Goal: Transaction & Acquisition: Purchase product/service

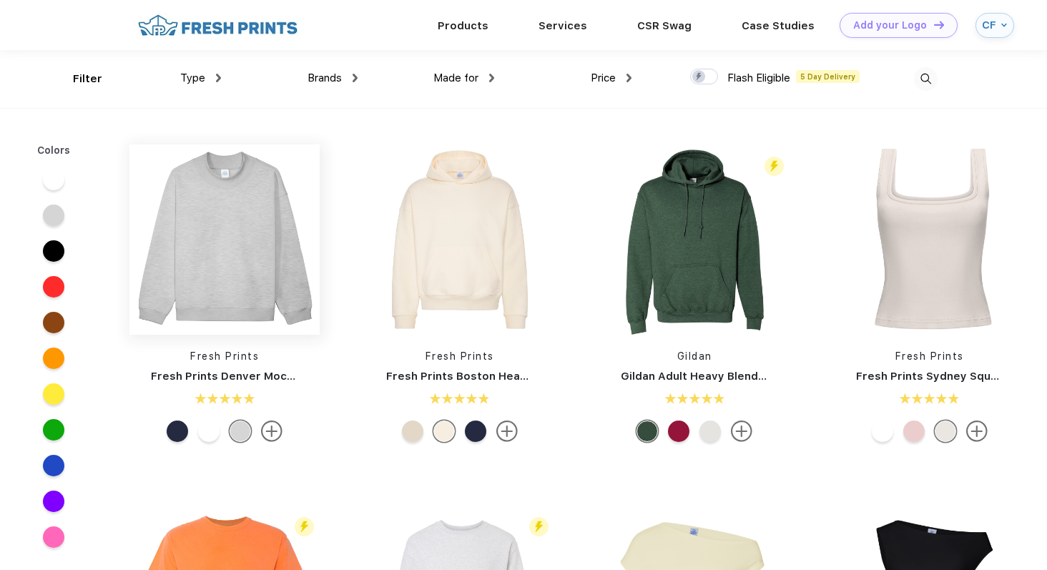
click at [244, 164] on img at bounding box center [224, 239] width 190 height 190
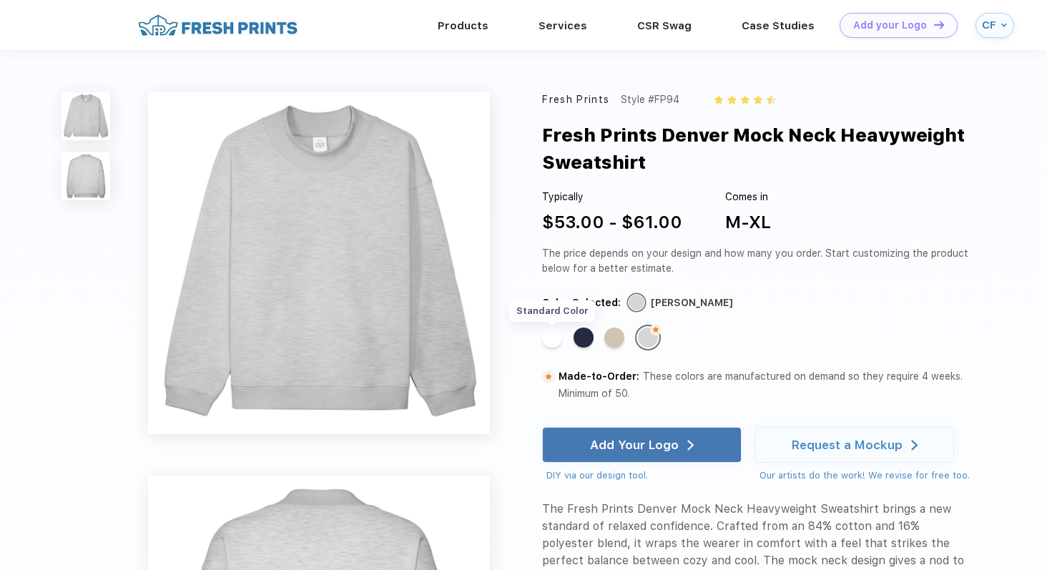
click at [549, 338] on div "Standard Color" at bounding box center [552, 337] width 20 height 20
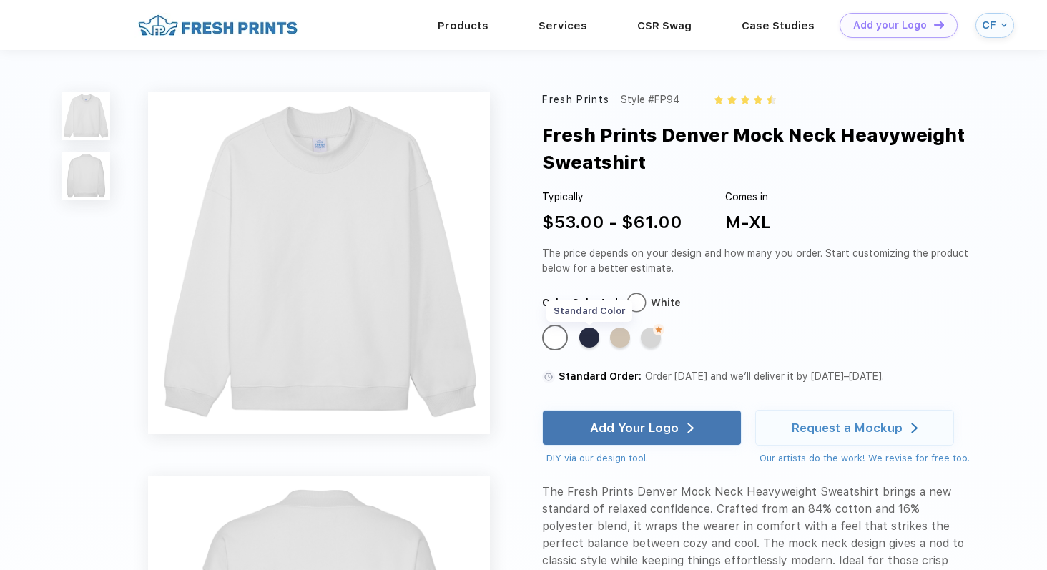
click at [586, 340] on div "Standard Color" at bounding box center [589, 337] width 20 height 20
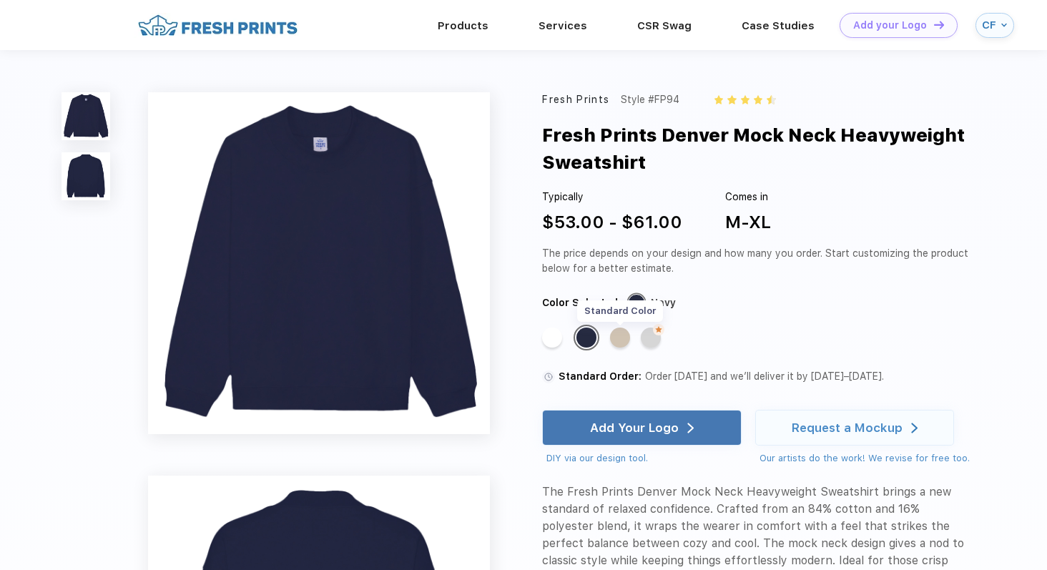
click at [616, 343] on div "Standard Color" at bounding box center [620, 337] width 20 height 20
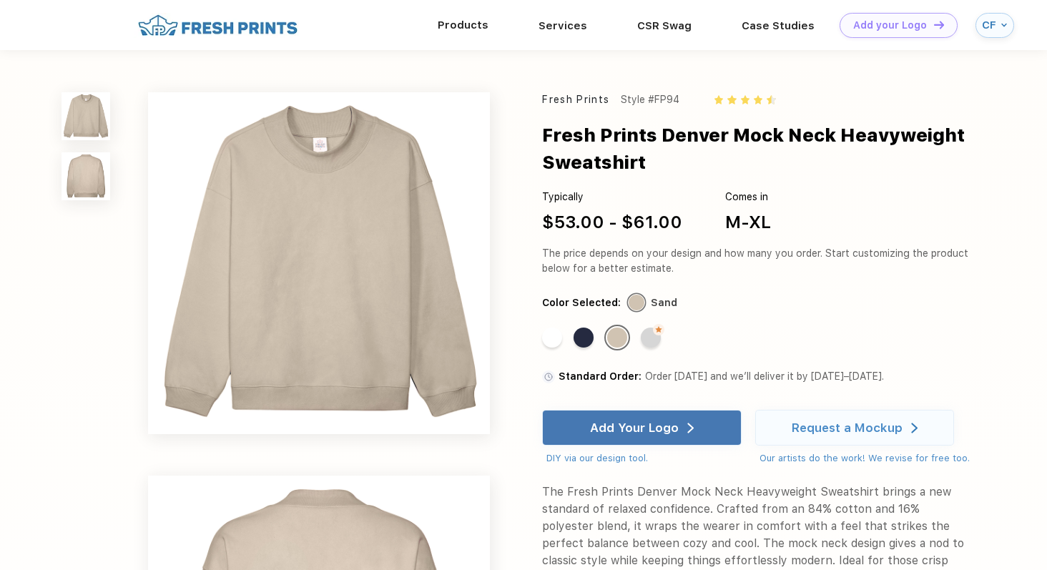
click at [439, 23] on div "Products" at bounding box center [462, 25] width 101 height 19
click at [449, 23] on link "Products" at bounding box center [463, 25] width 51 height 13
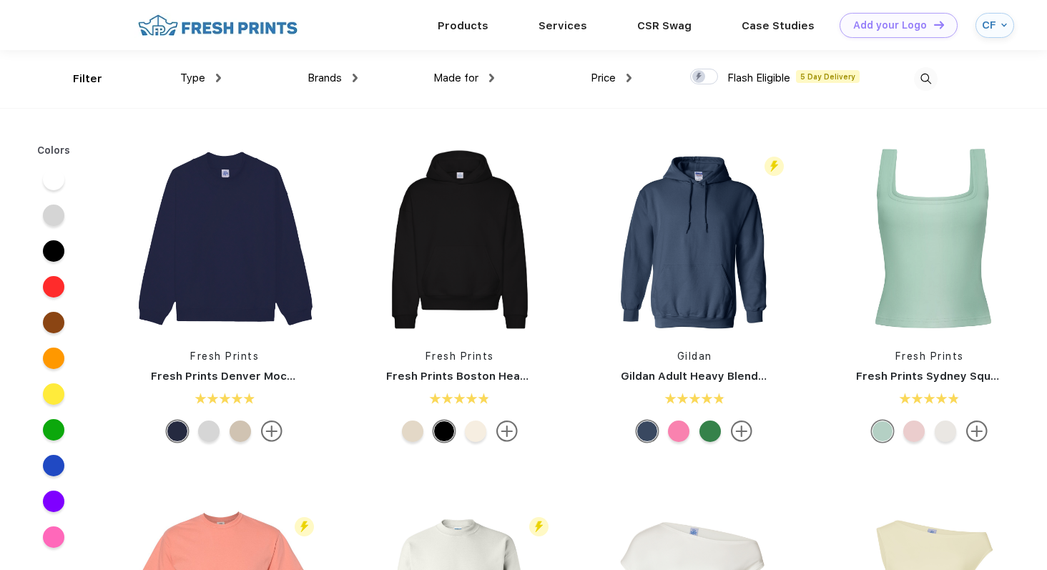
scroll to position [1, 0]
click at [928, 69] on img at bounding box center [926, 78] width 24 height 24
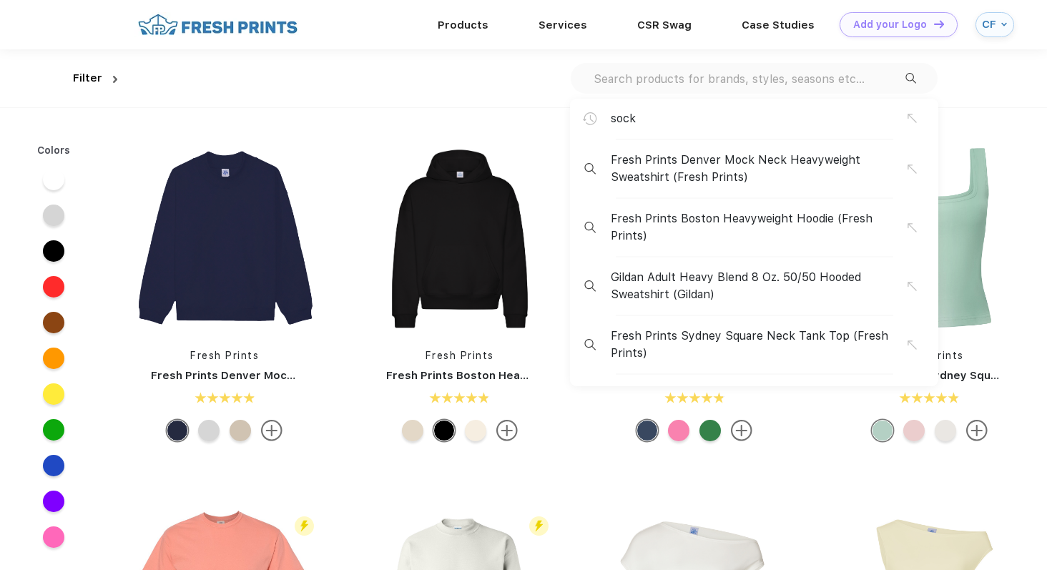
click at [846, 74] on input "text" at bounding box center [748, 79] width 313 height 16
paste input "heavyweight mockneck"
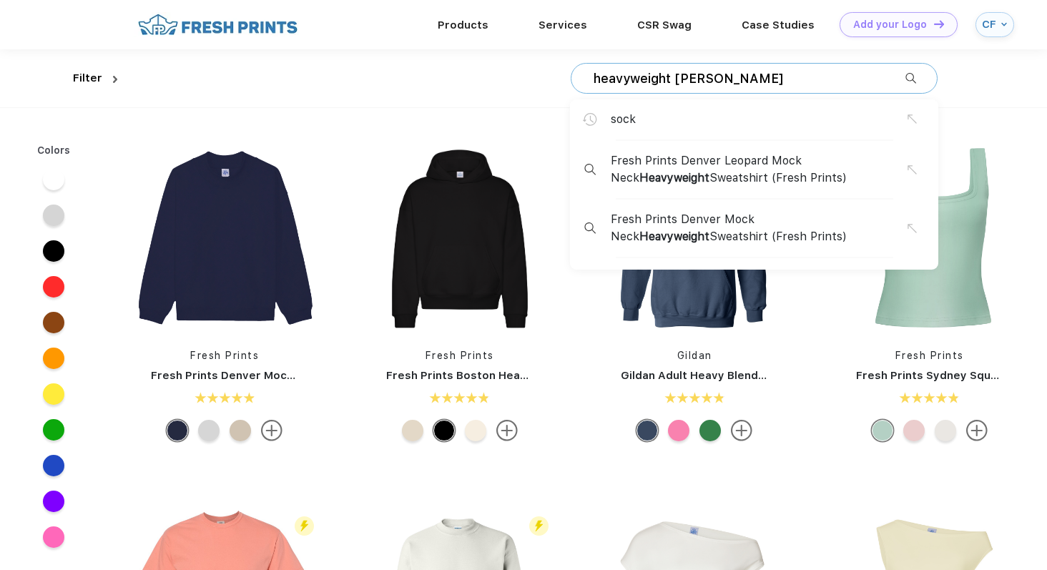
type input "heavyweight mockneck"
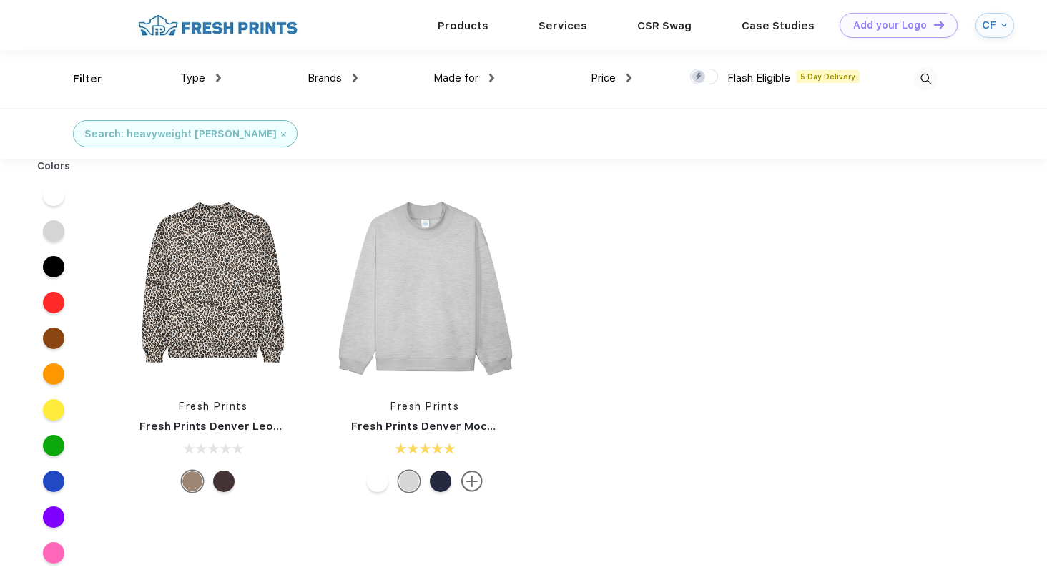
click at [231, 474] on div at bounding box center [223, 480] width 21 height 21
